Goal: Find specific page/section: Find specific page/section

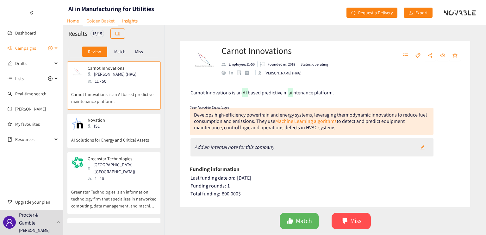
click at [57, 48] on div "Campaigns" at bounding box center [31, 48] width 63 height 13
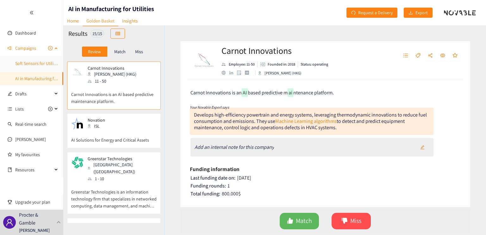
click at [48, 62] on link "Soft Sensors for Utility - Sustainability" at bounding box center [50, 63] width 70 height 6
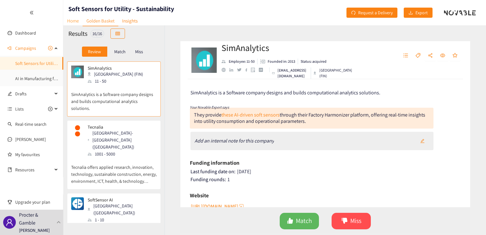
click at [73, 22] on link "Home" at bounding box center [72, 21] width 19 height 10
